Goal: Task Accomplishment & Management: Complete application form

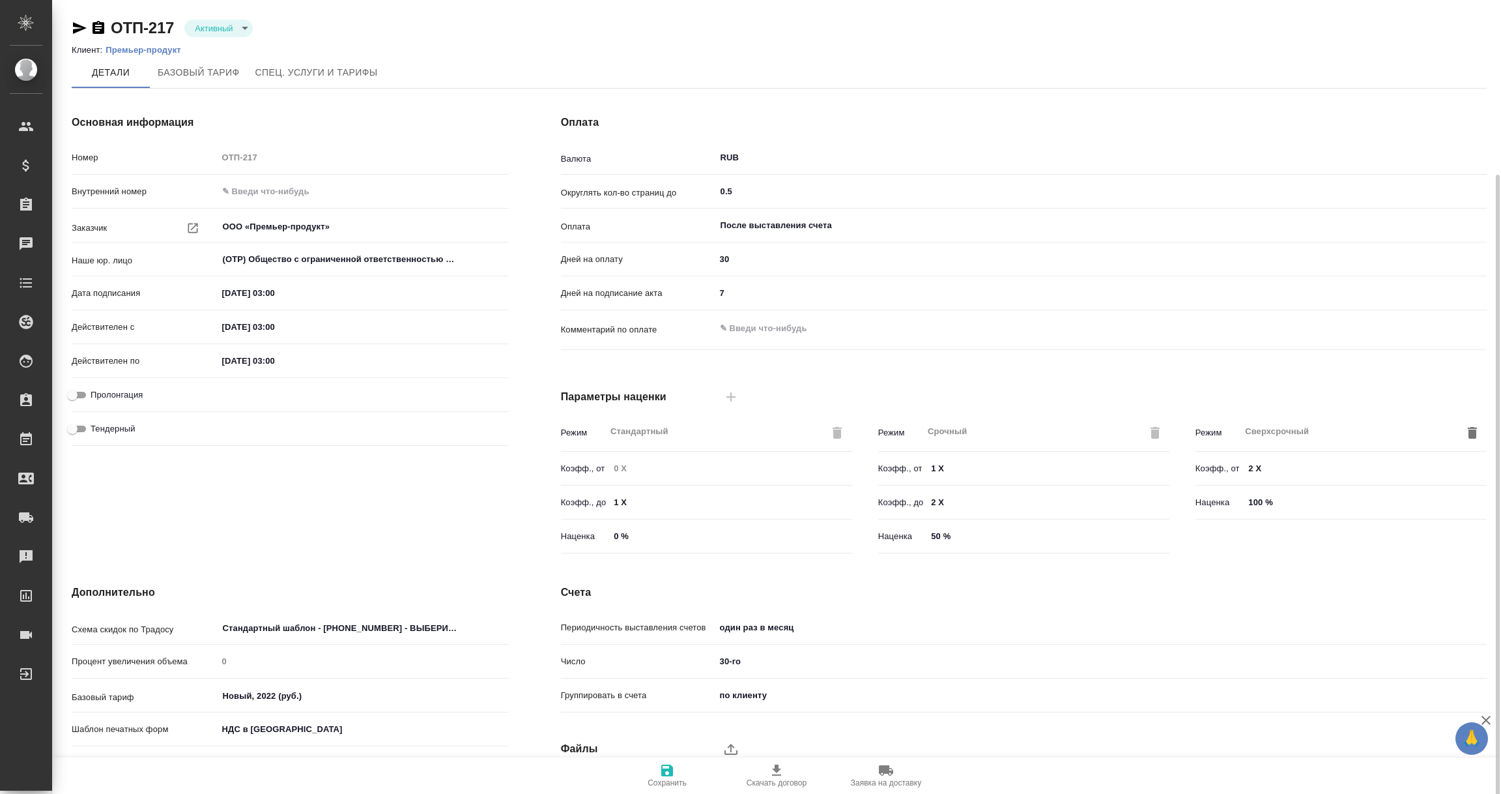
scroll to position [92, 0]
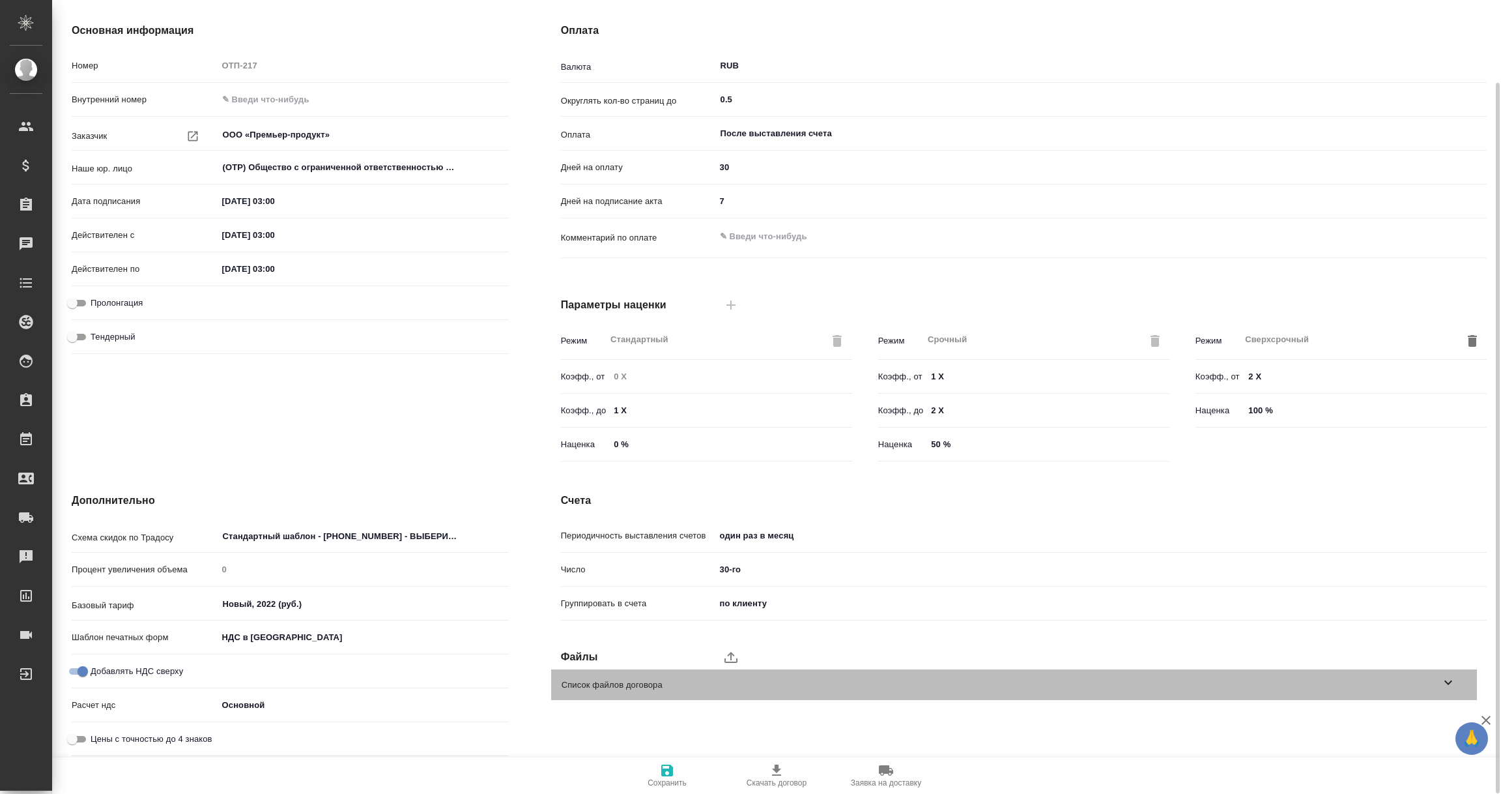
click at [1451, 678] on icon at bounding box center [1448, 682] width 16 height 16
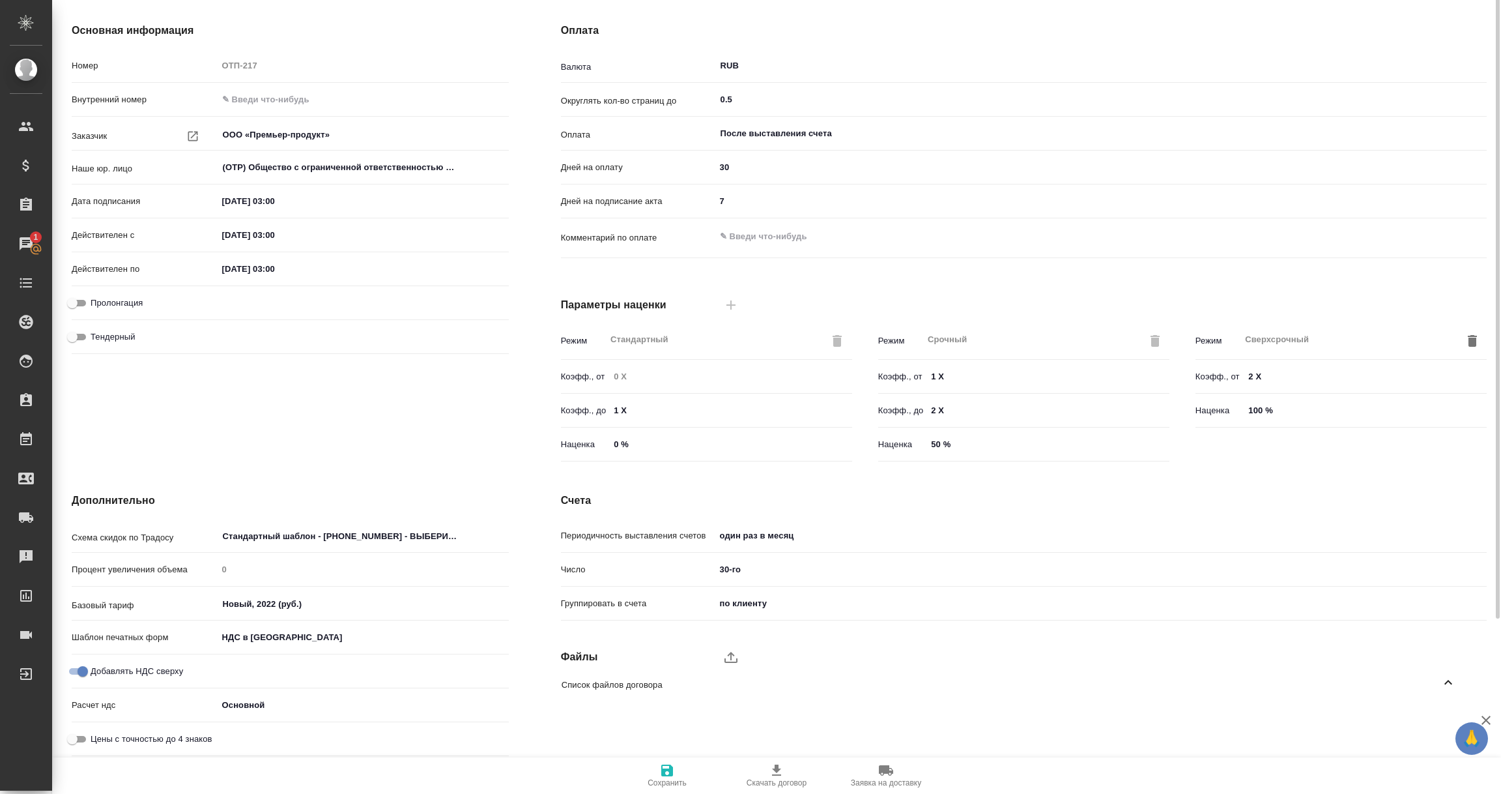
scroll to position [0, 0]
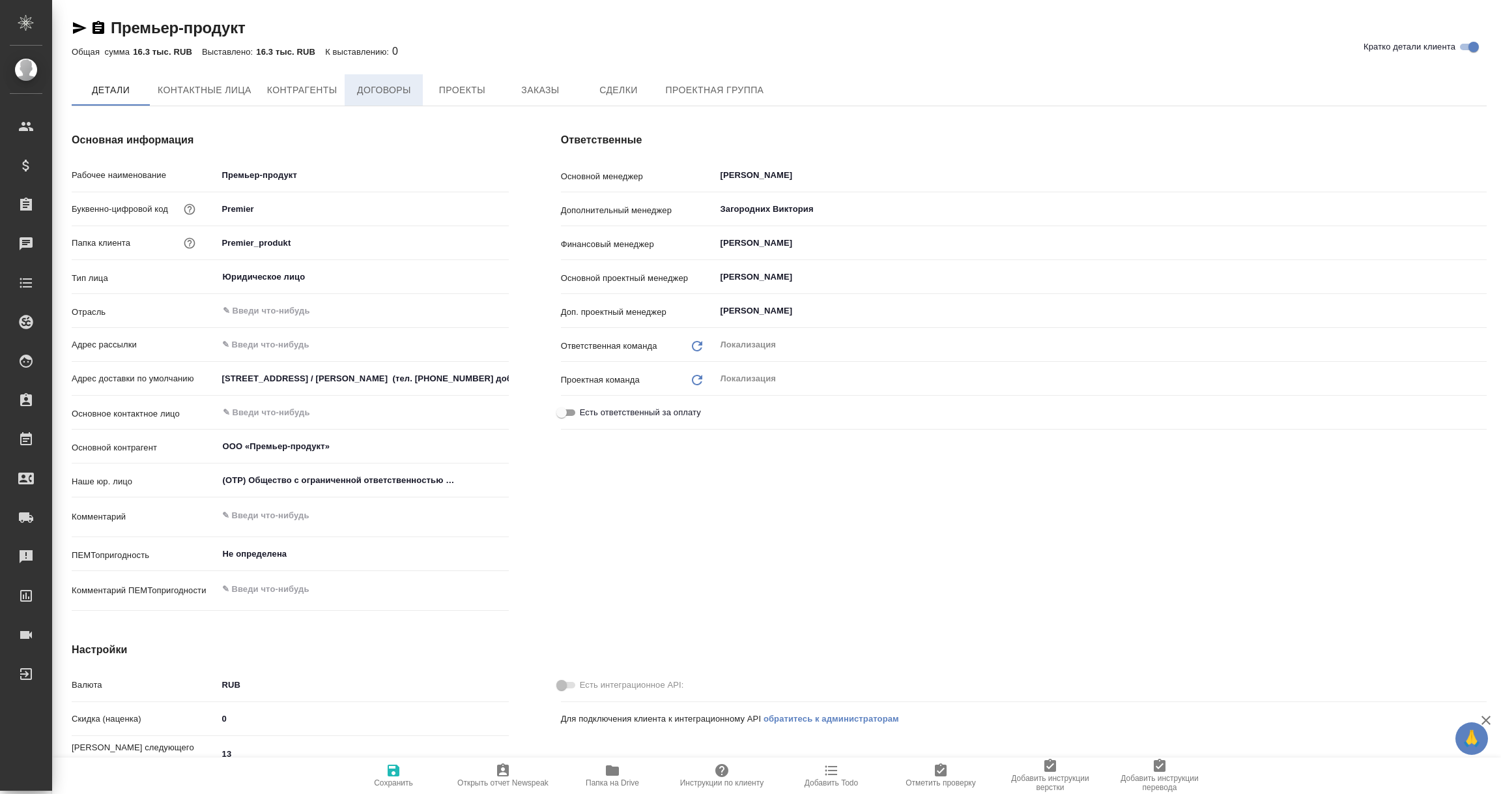
type textarea "x"
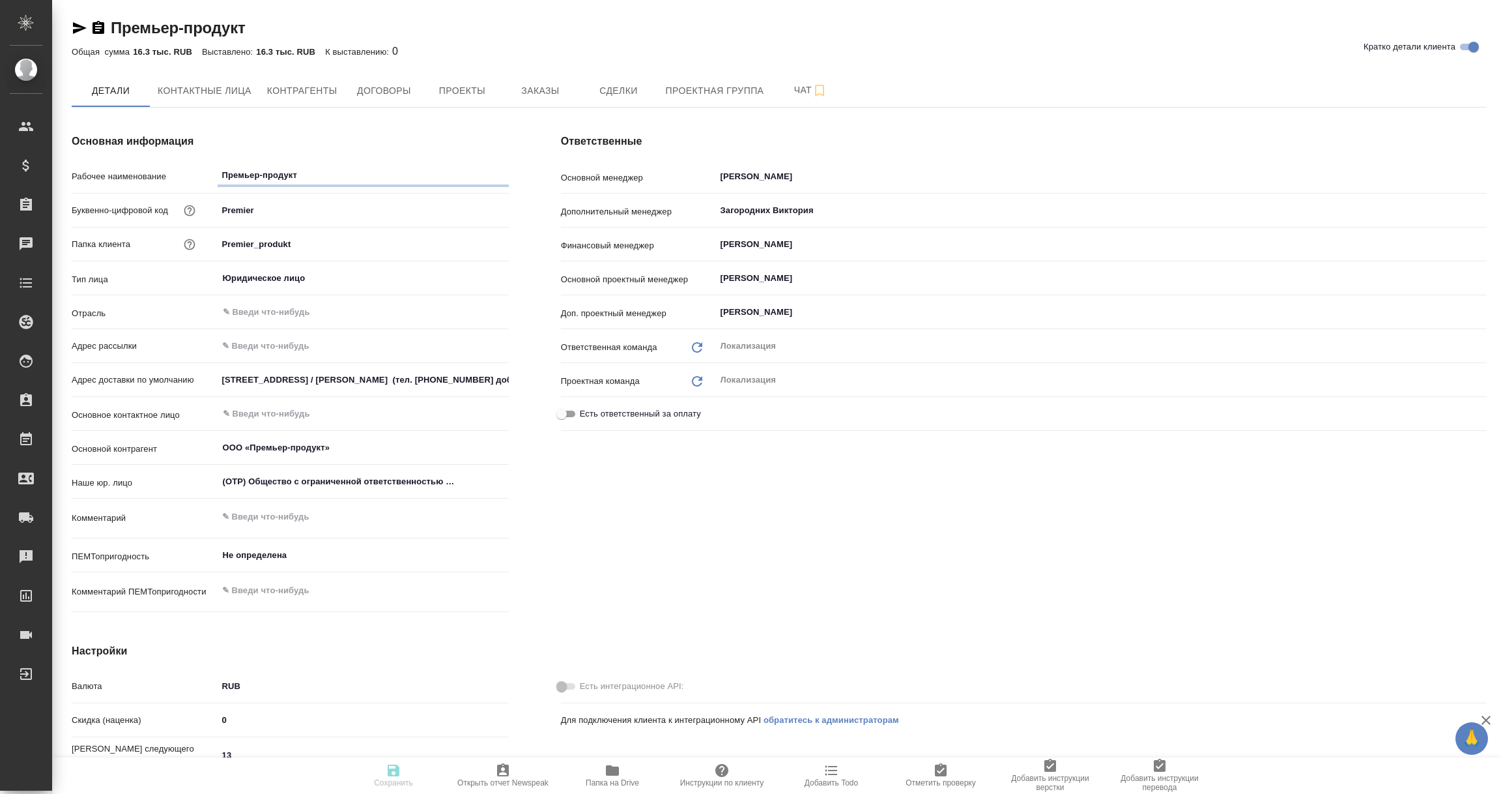
type textarea "x"
click at [612, 771] on icon "button" at bounding box center [612, 770] width 13 height 10
type textarea "x"
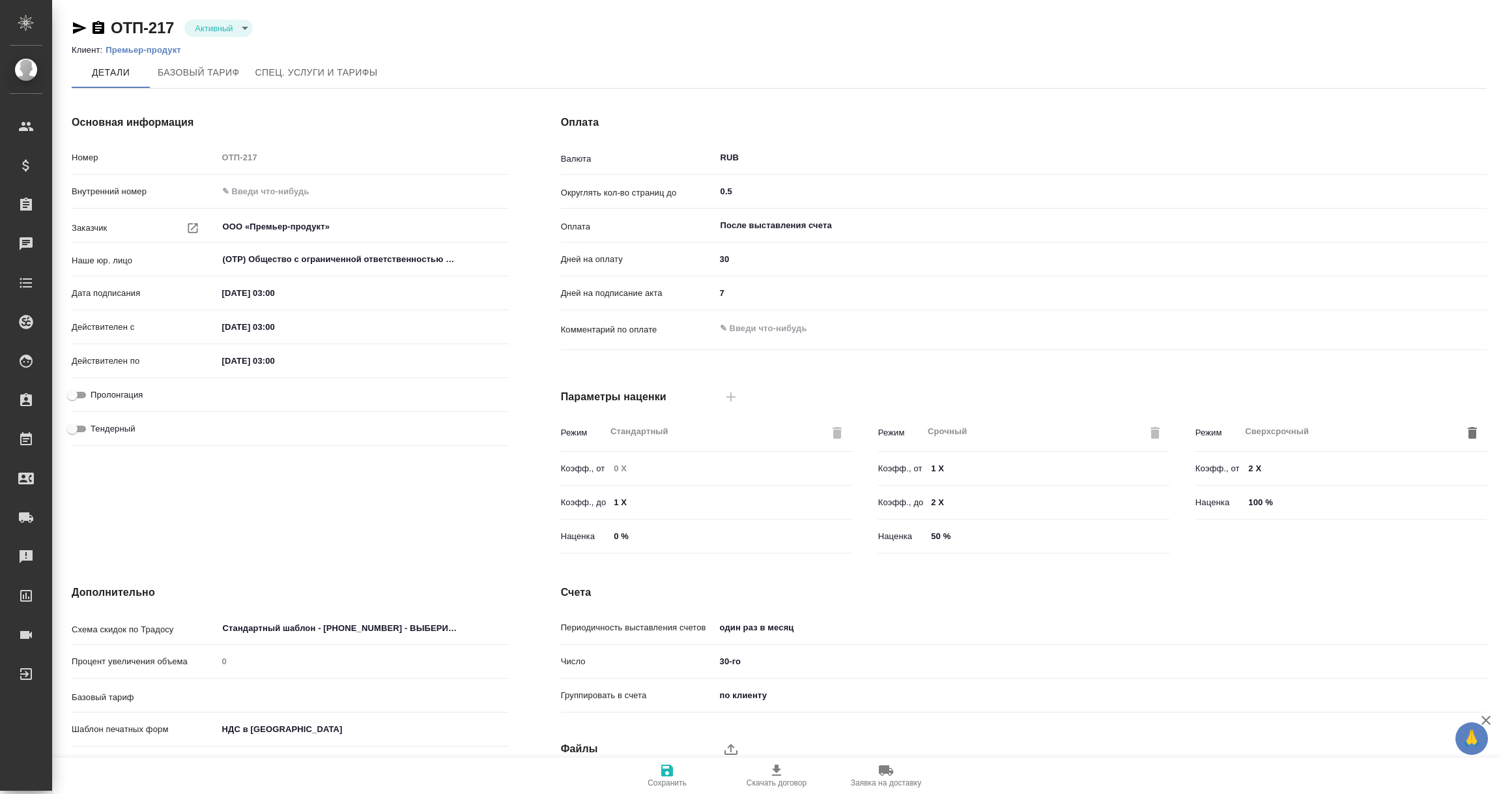
type input "Новый, 2022 (руб.)"
click at [96, 25] on icon "button" at bounding box center [99, 28] width 16 height 16
click at [79, 25] on icon "button" at bounding box center [80, 28] width 14 height 12
